Goal: Task Accomplishment & Management: Complete application form

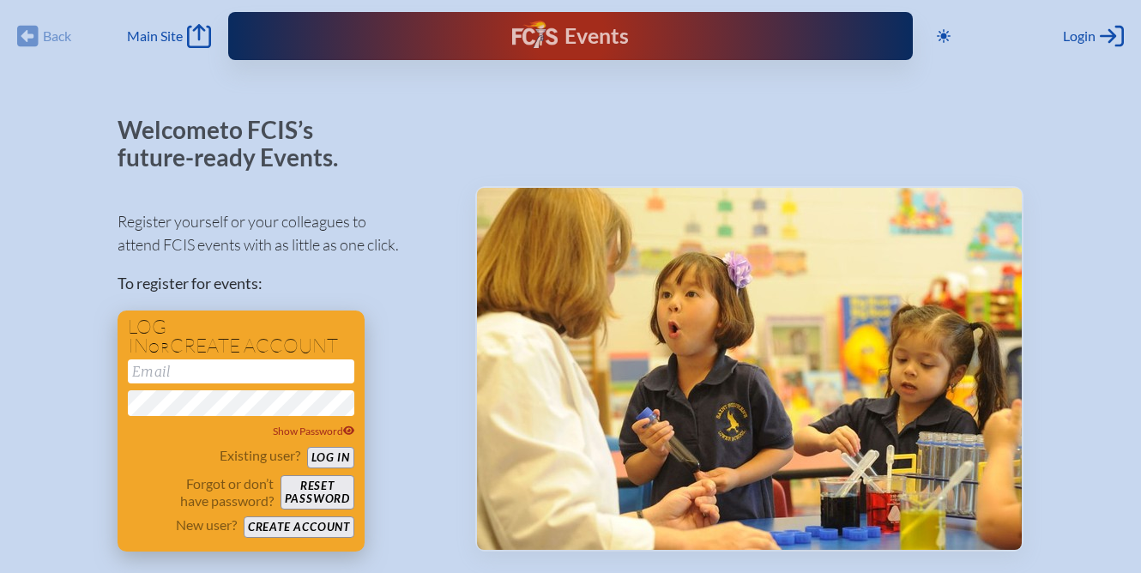
click at [218, 377] on input "email" at bounding box center [241, 371] width 226 height 24
type input "[EMAIL_ADDRESS][DOMAIN_NAME]"
click at [316, 492] on button "Reset password" at bounding box center [317, 492] width 74 height 34
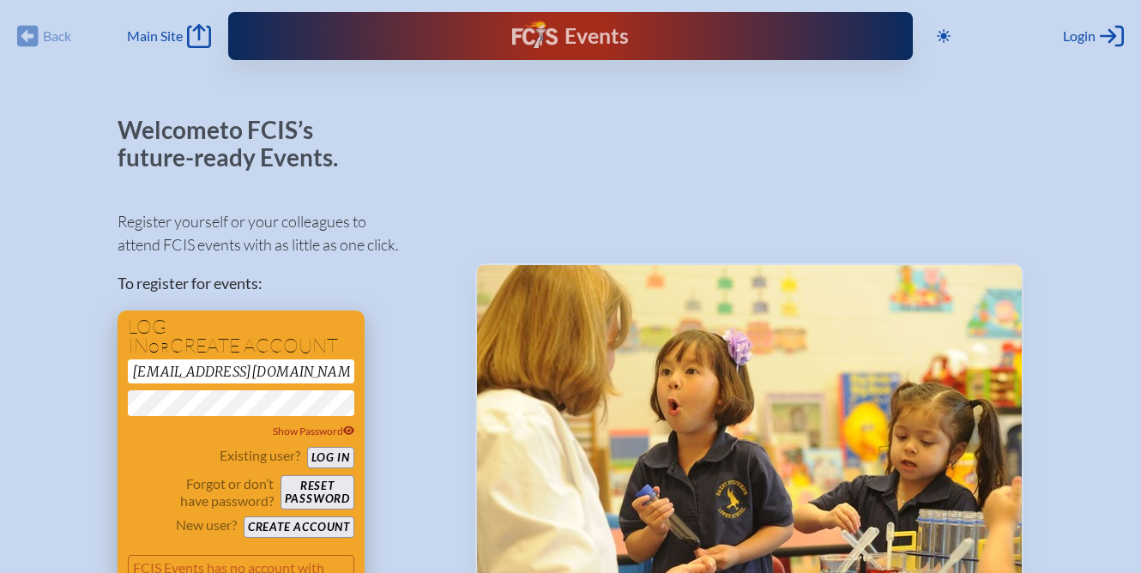
click at [311, 487] on button "Reset password" at bounding box center [317, 492] width 74 height 34
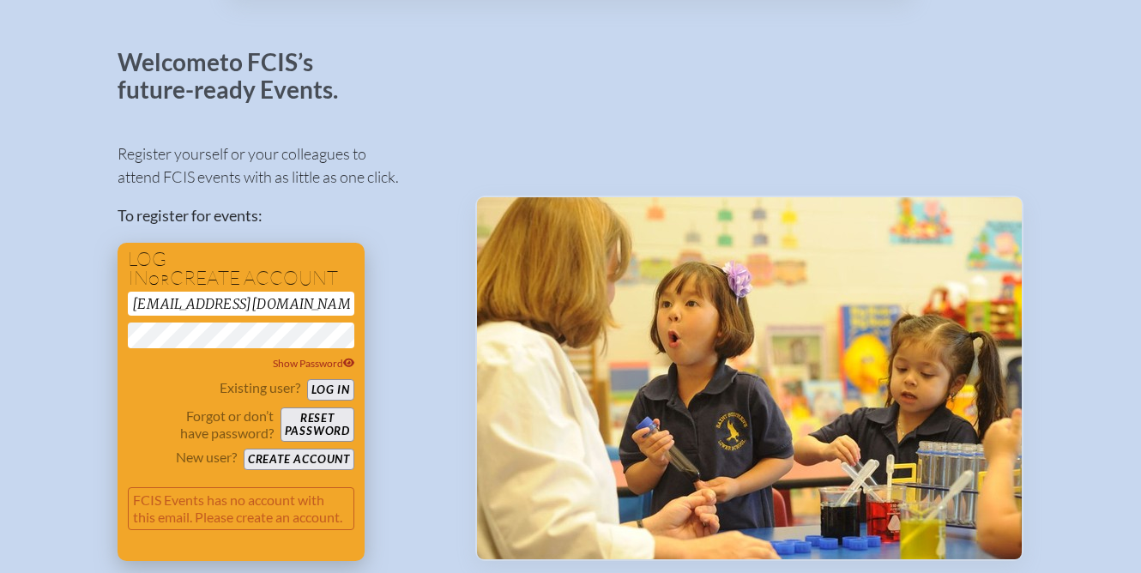
scroll to position [69, 0]
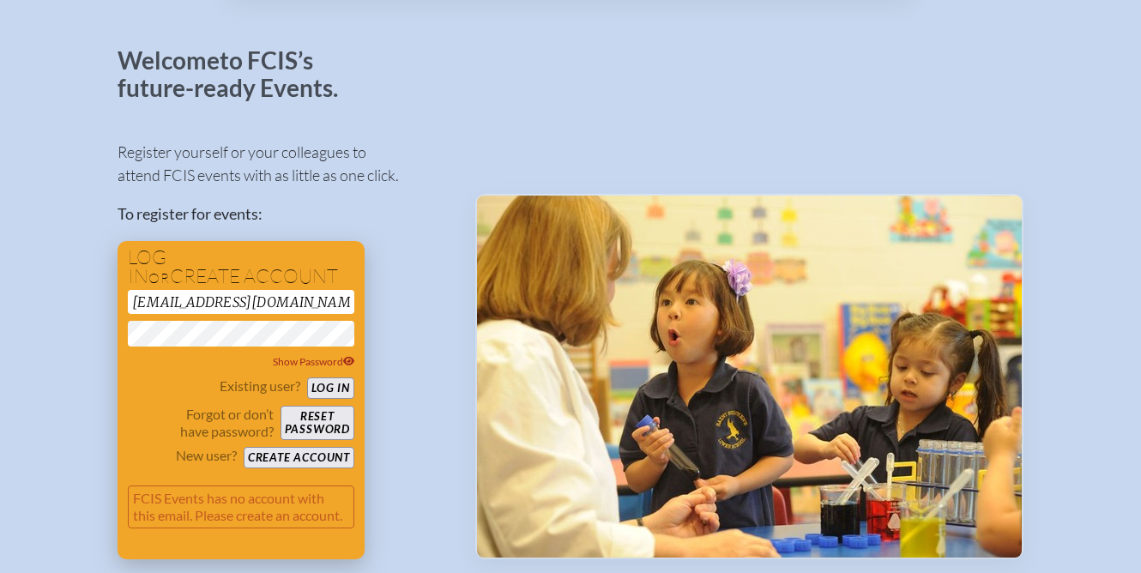
click at [275, 460] on button "Create account" at bounding box center [299, 457] width 111 height 21
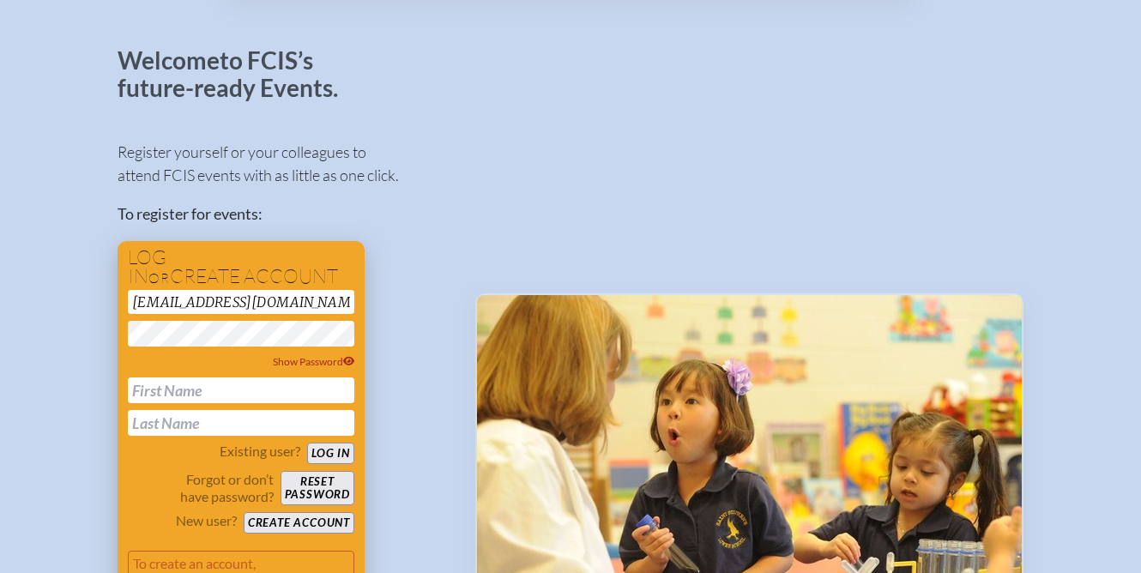
click at [214, 385] on input "text" at bounding box center [241, 390] width 226 height 26
type input "christie"
type input "Britt-Diaz"
click at [304, 519] on button "Create account" at bounding box center [299, 522] width 111 height 21
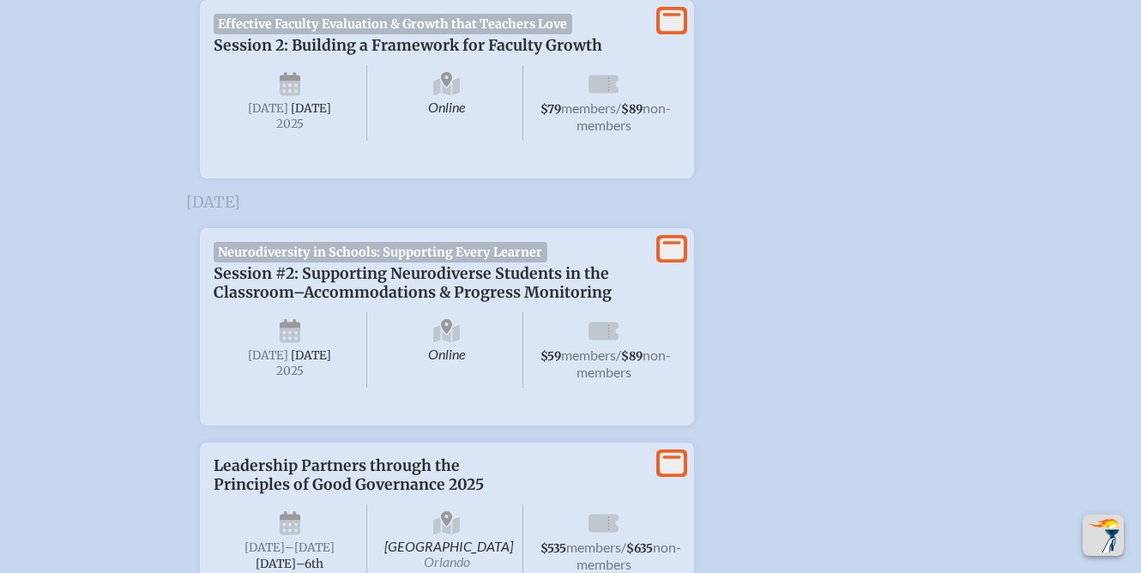
scroll to position [1539, 0]
